Goal: Find specific page/section: Find specific page/section

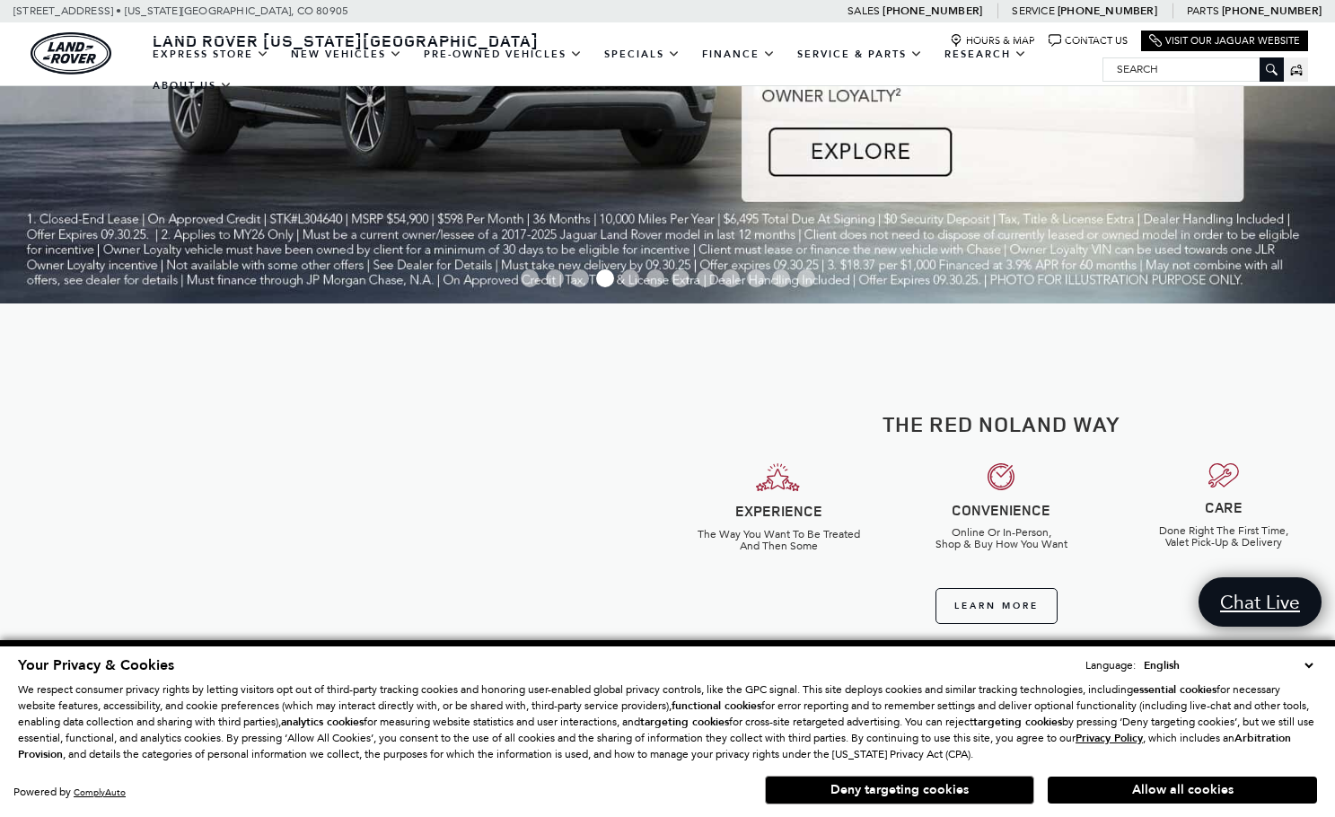
scroll to position [359, 0]
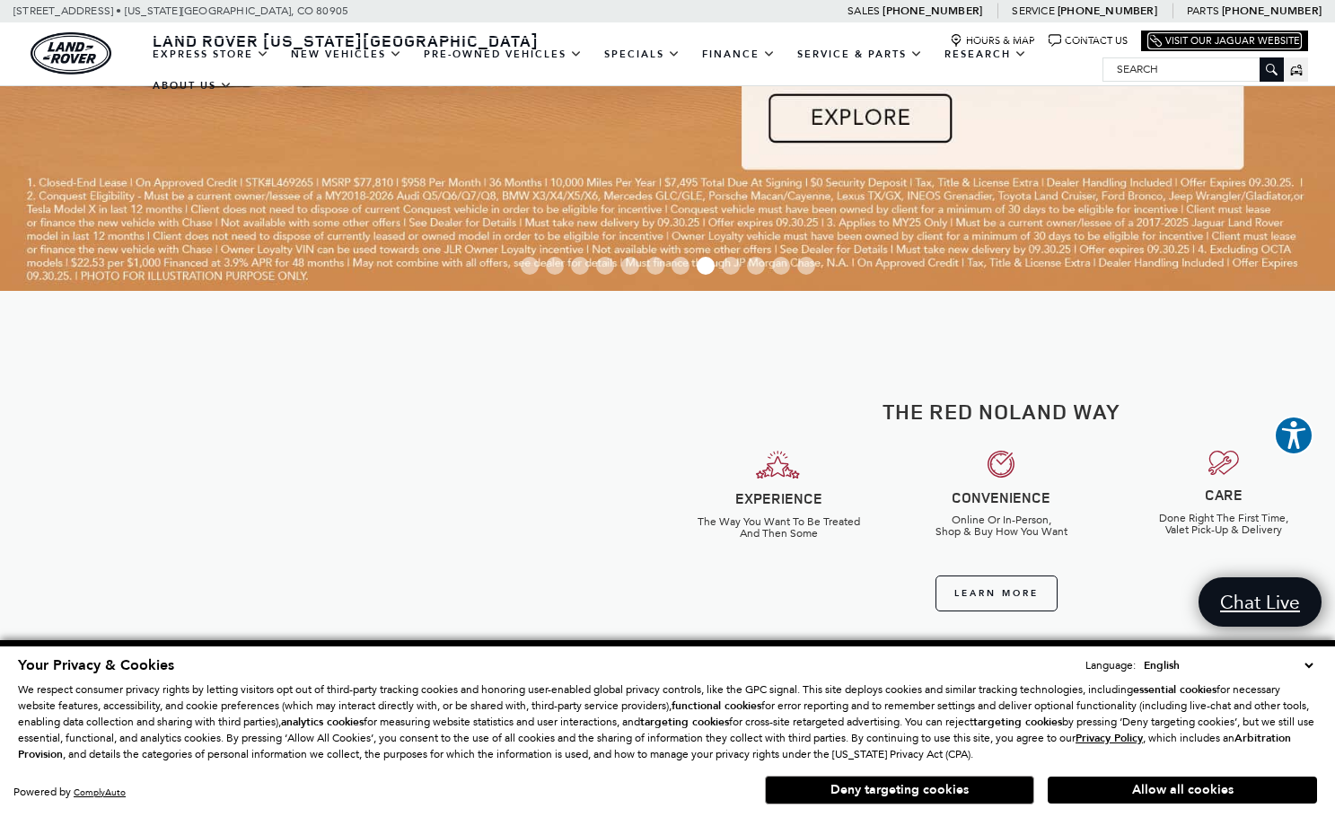
click at [1175, 36] on link "Visit Our Jaguar Website" at bounding box center [1224, 40] width 151 height 13
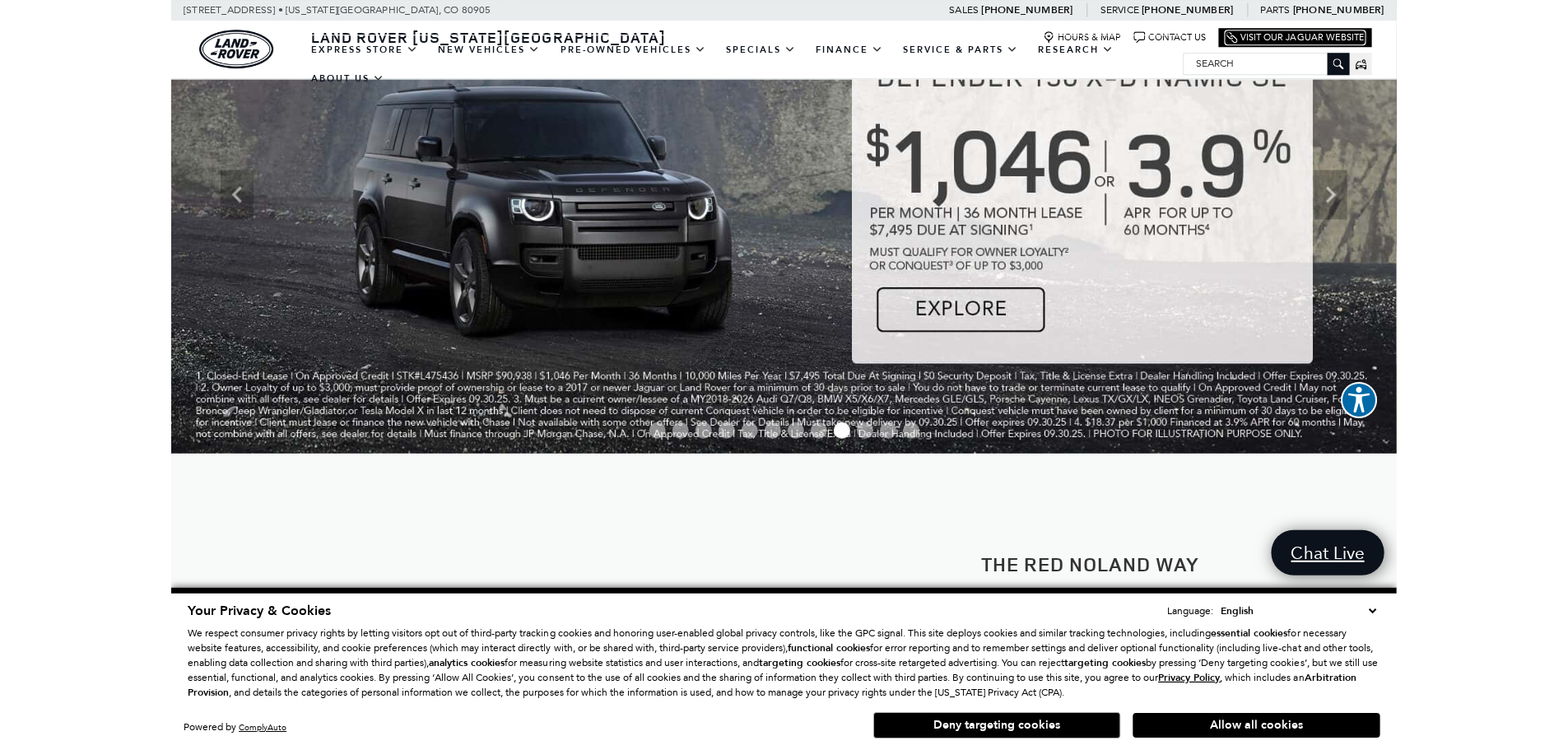
scroll to position [0, 0]
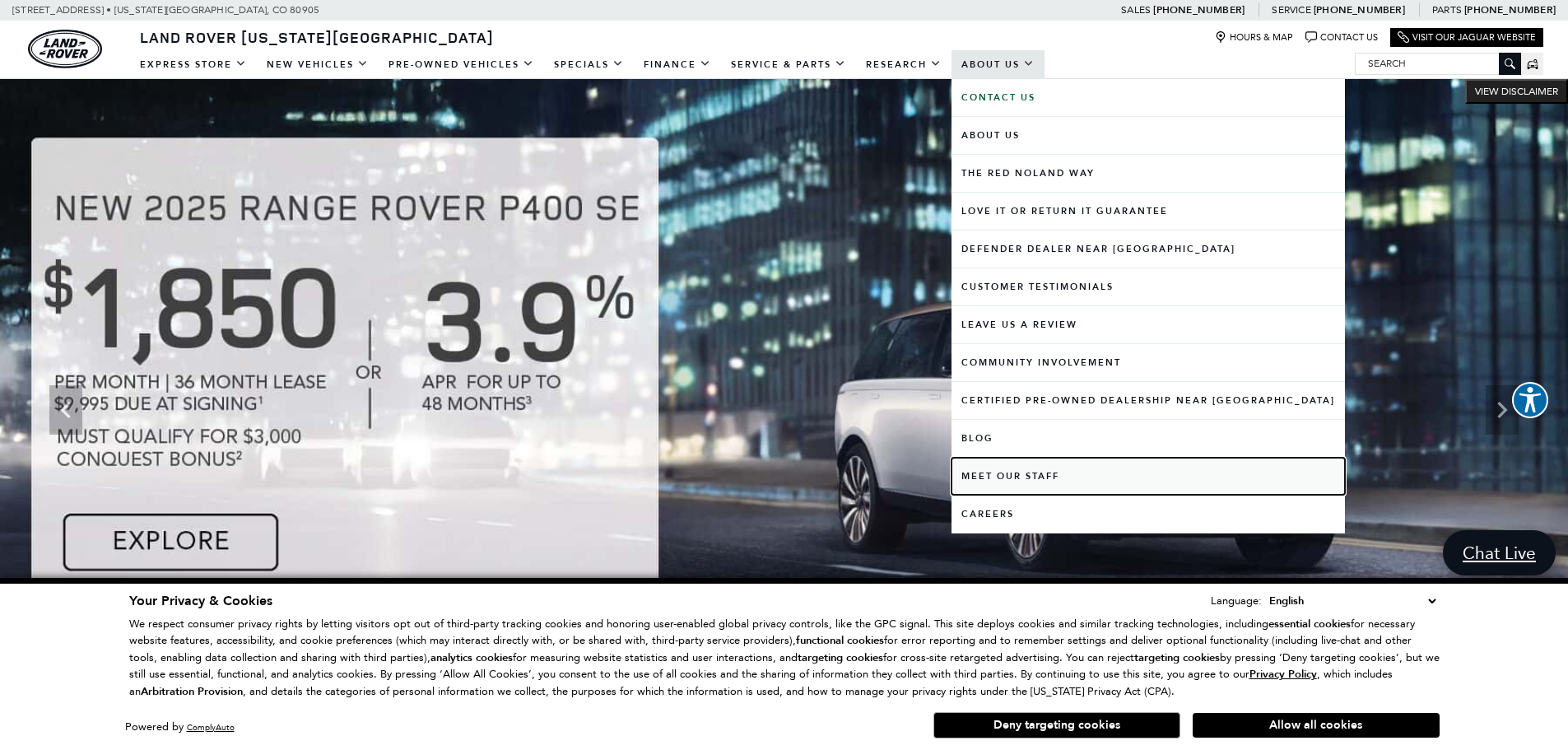
click at [1034, 479] on link "Meet Our Staff" at bounding box center [1148, 476] width 393 height 37
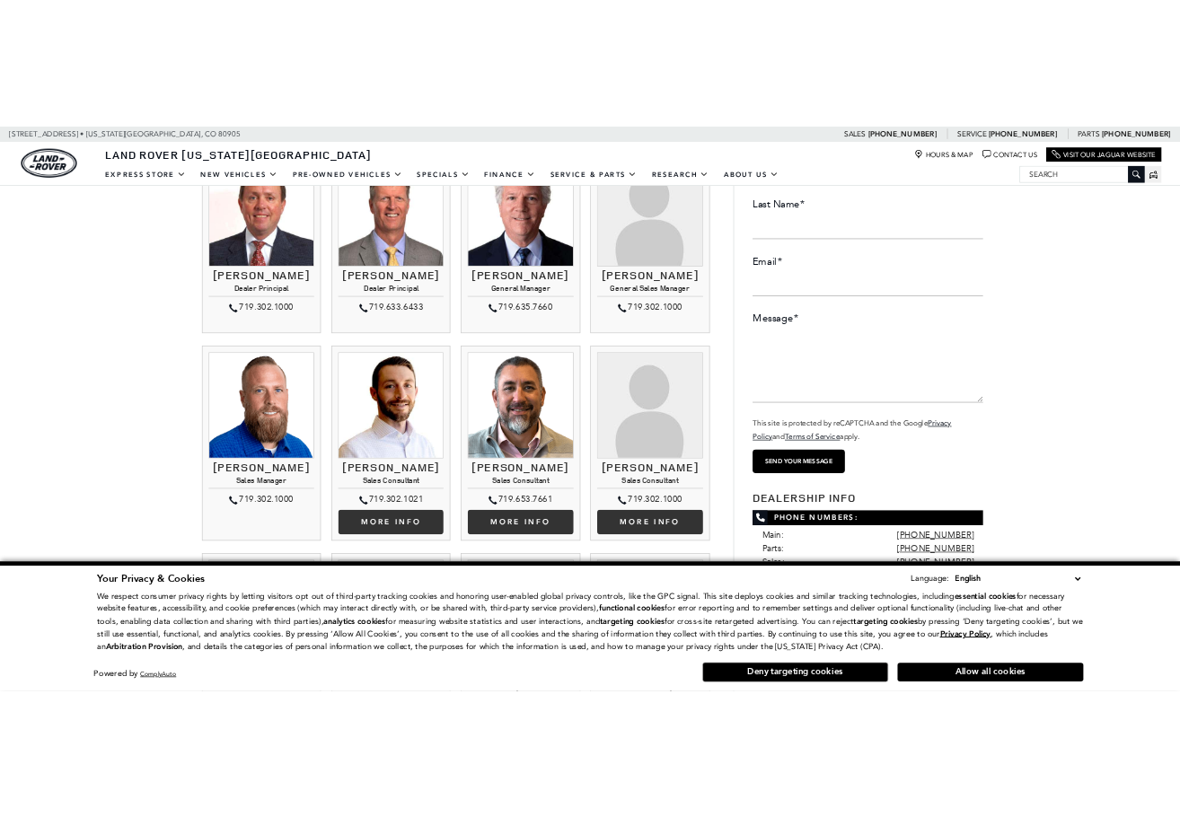
scroll to position [180, 0]
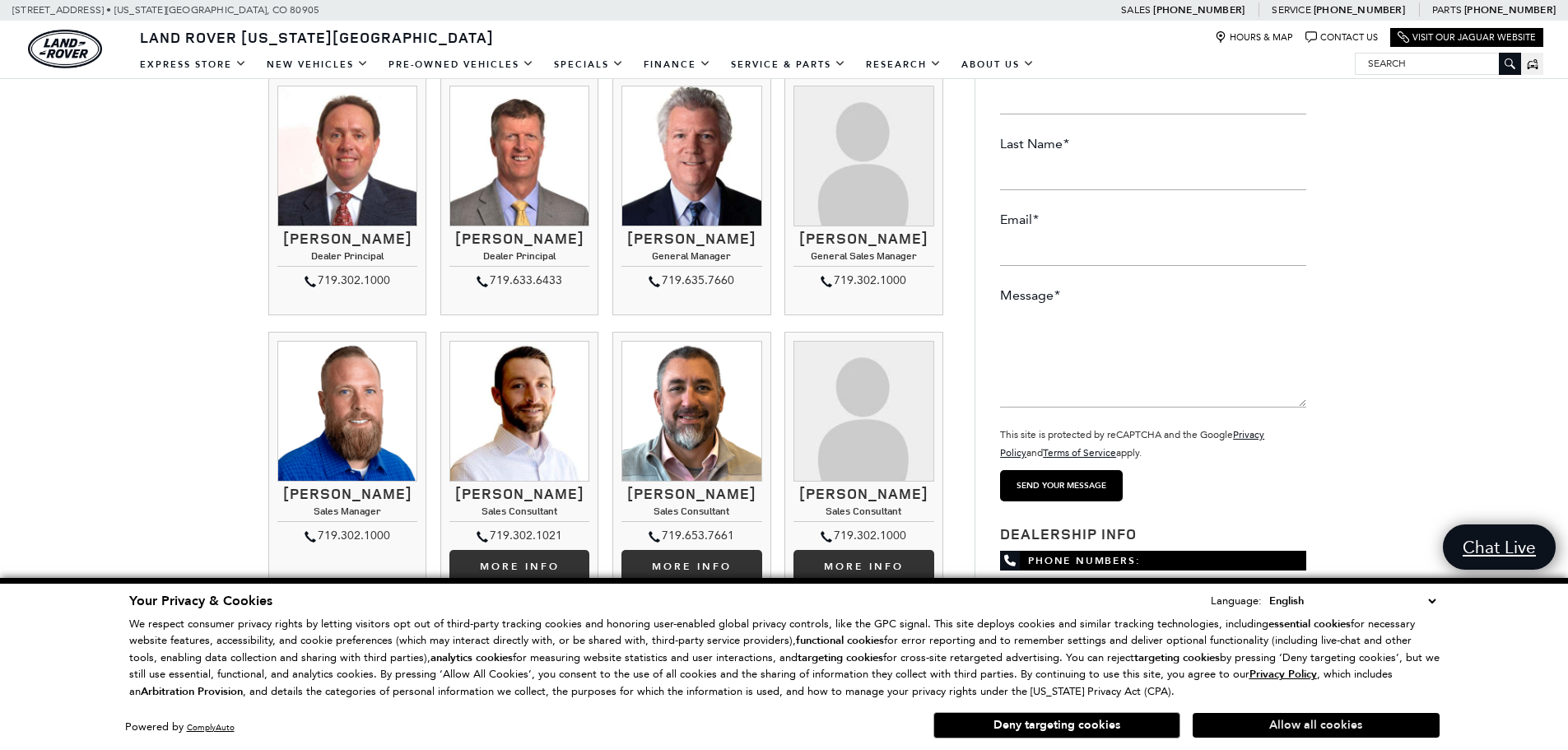
click at [1381, 721] on button "Allow all cookies" at bounding box center [1316, 725] width 247 height 25
